Goal: Check status: Check status

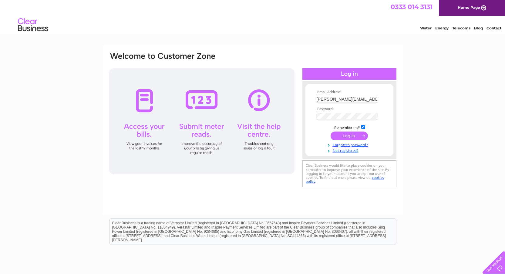
click at [348, 139] on input "submit" at bounding box center [349, 136] width 37 height 8
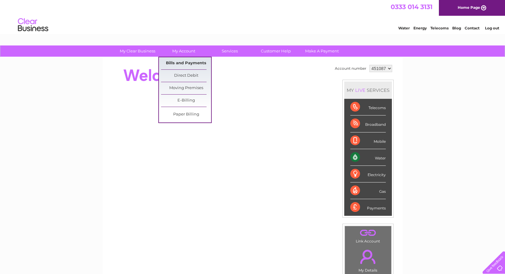
click at [192, 62] on link "Bills and Payments" at bounding box center [186, 63] width 50 height 12
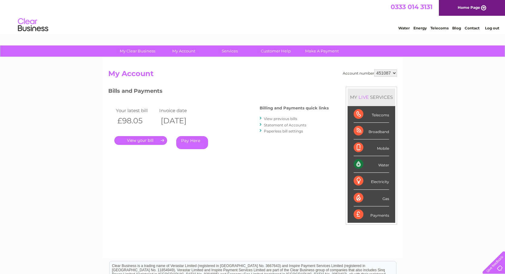
click at [152, 144] on link "." at bounding box center [140, 140] width 53 height 9
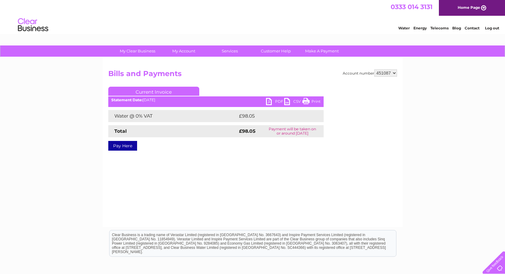
click at [270, 99] on link "PDF" at bounding box center [275, 102] width 18 height 9
